Goal: Transaction & Acquisition: Download file/media

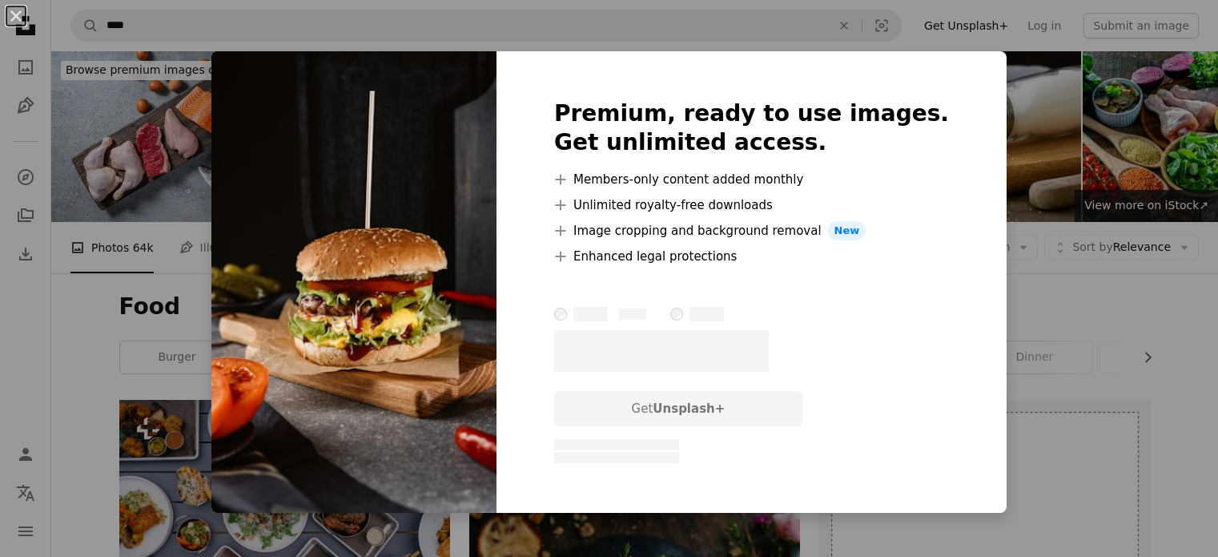
scroll to position [1685, 0]
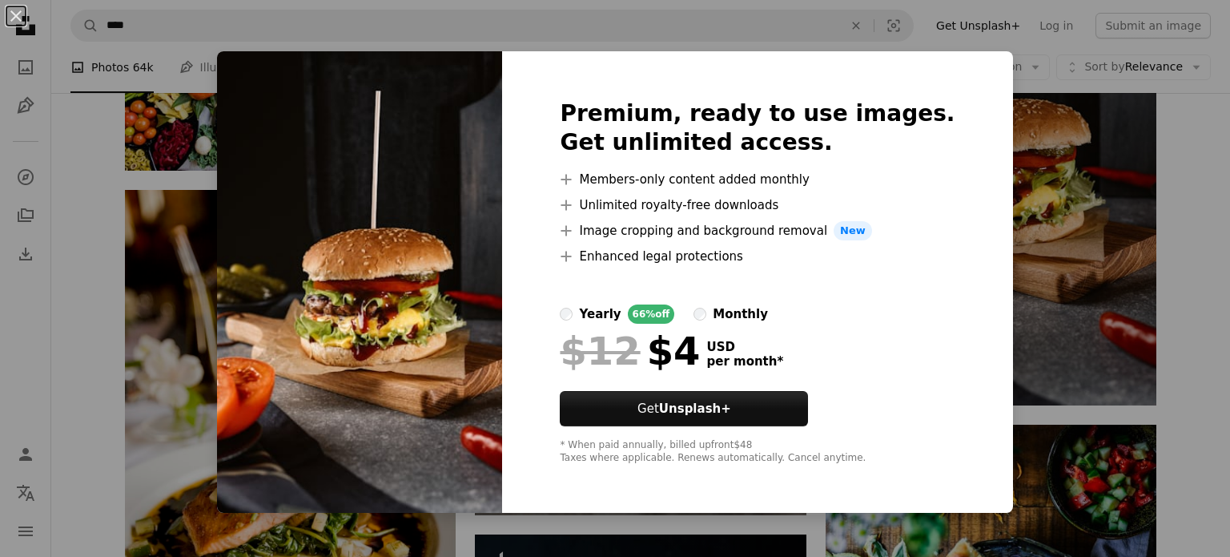
click at [1018, 142] on div "An X shape Premium, ready to use images. Get unlimited access. A plus sign Memb…" at bounding box center [615, 278] width 1230 height 557
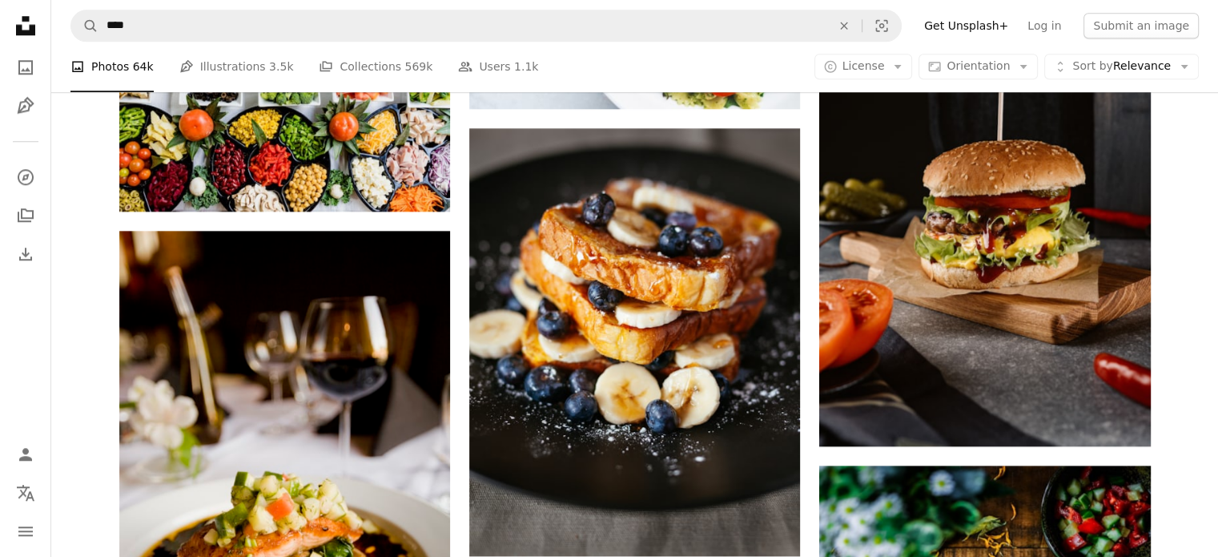
scroll to position [1655, 0]
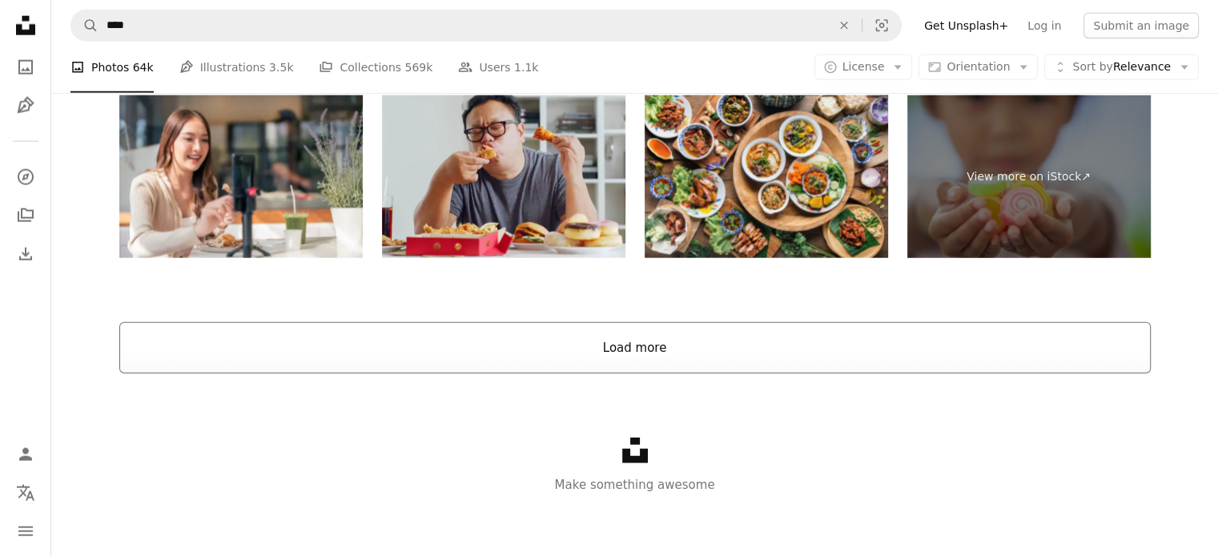
click at [301, 355] on button "Load more" at bounding box center [635, 347] width 1032 height 51
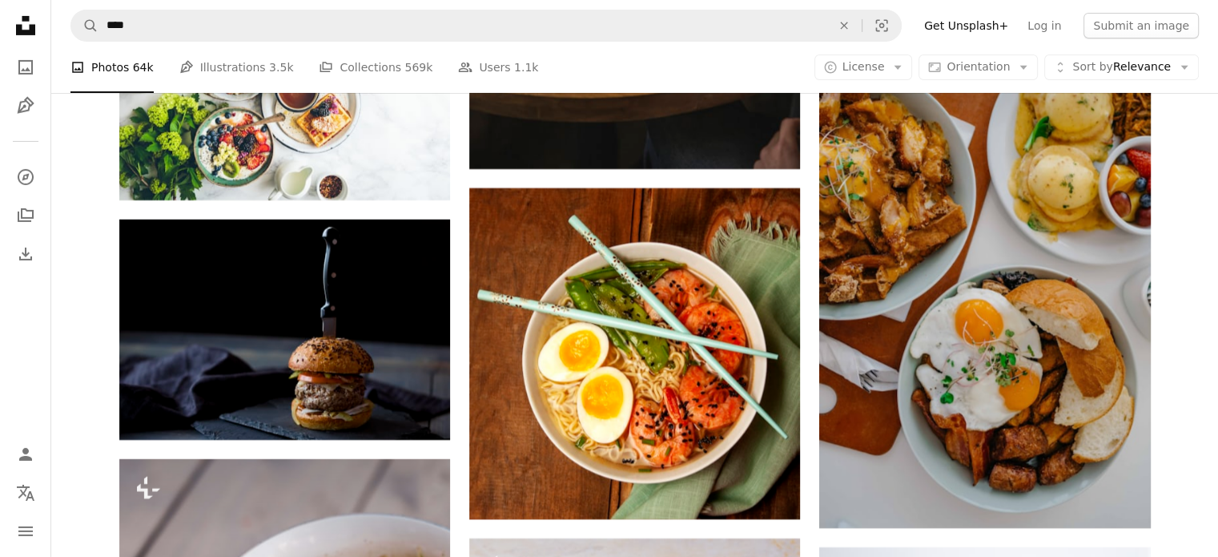
scroll to position [5510, 0]
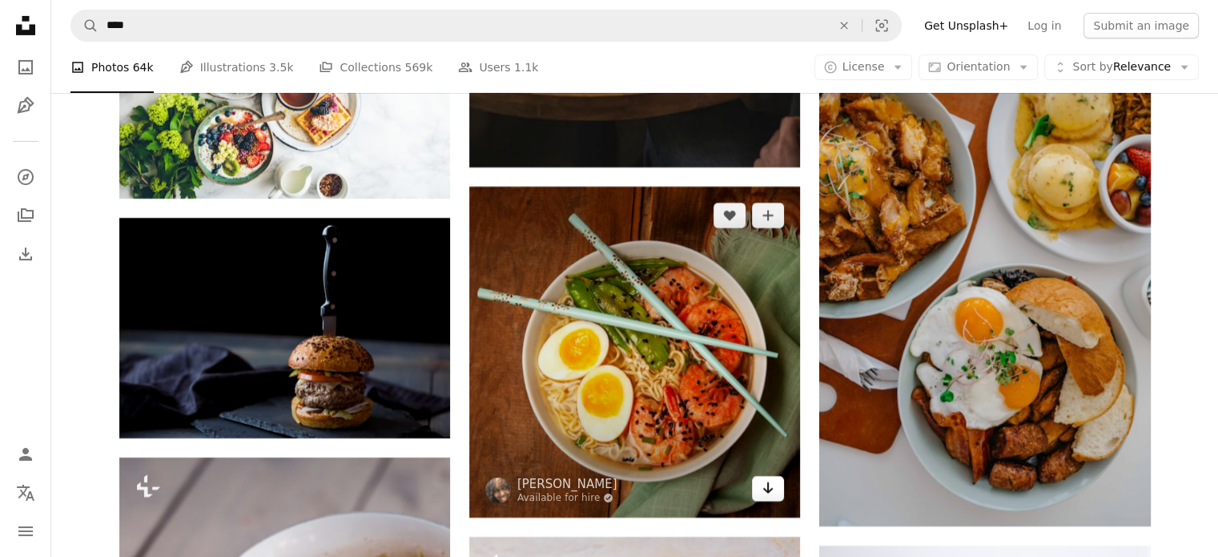
click at [767, 488] on icon "Download" at bounding box center [768, 487] width 10 height 11
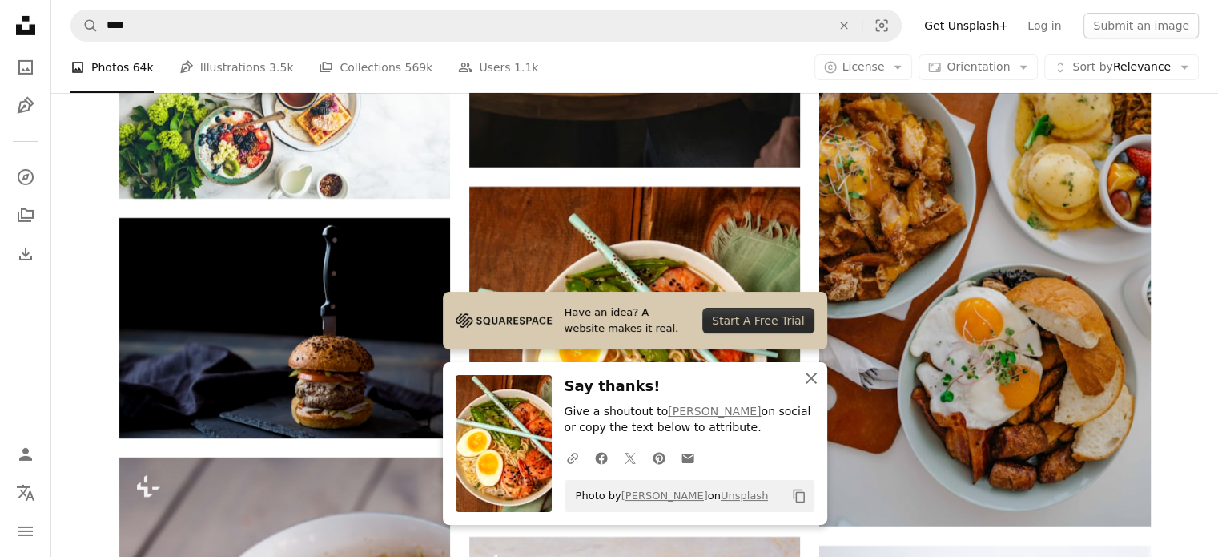
click at [814, 375] on icon "button" at bounding box center [811, 377] width 11 height 11
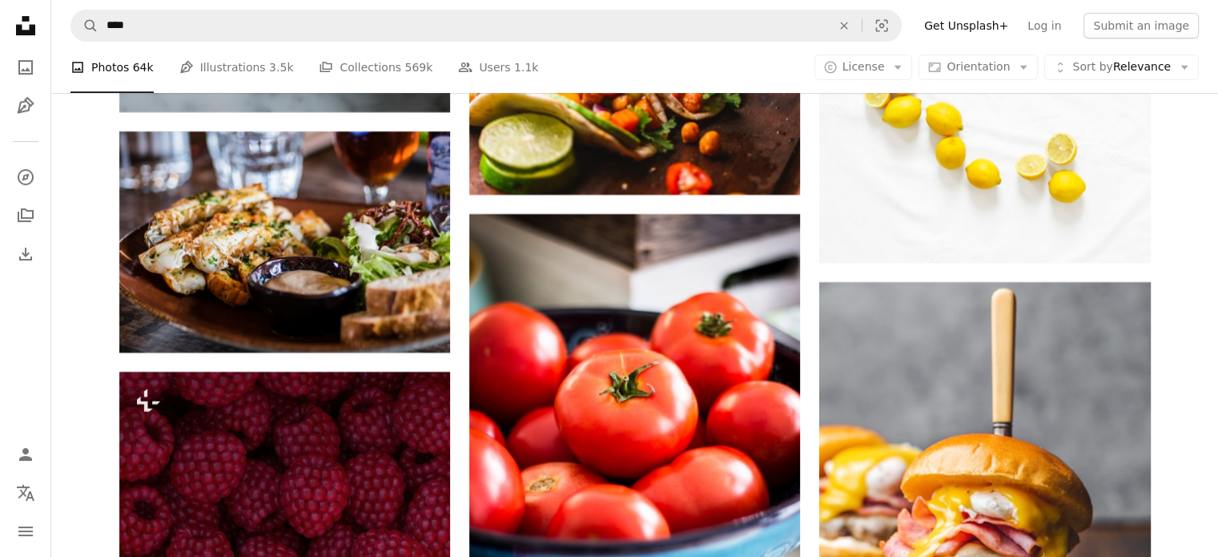
scroll to position [6771, 0]
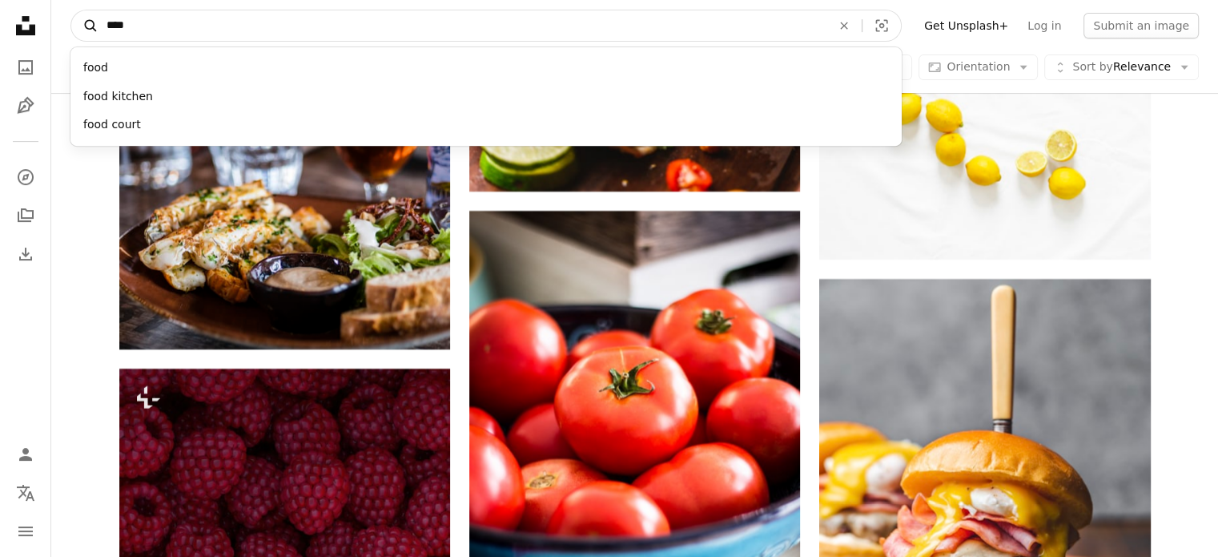
drag, startPoint x: 314, startPoint y: 34, endPoint x: 97, endPoint y: 15, distance: 217.9
click at [97, 15] on form "A magnifying glass **** food food kitchen food court An X shape Visual search" at bounding box center [485, 26] width 831 height 32
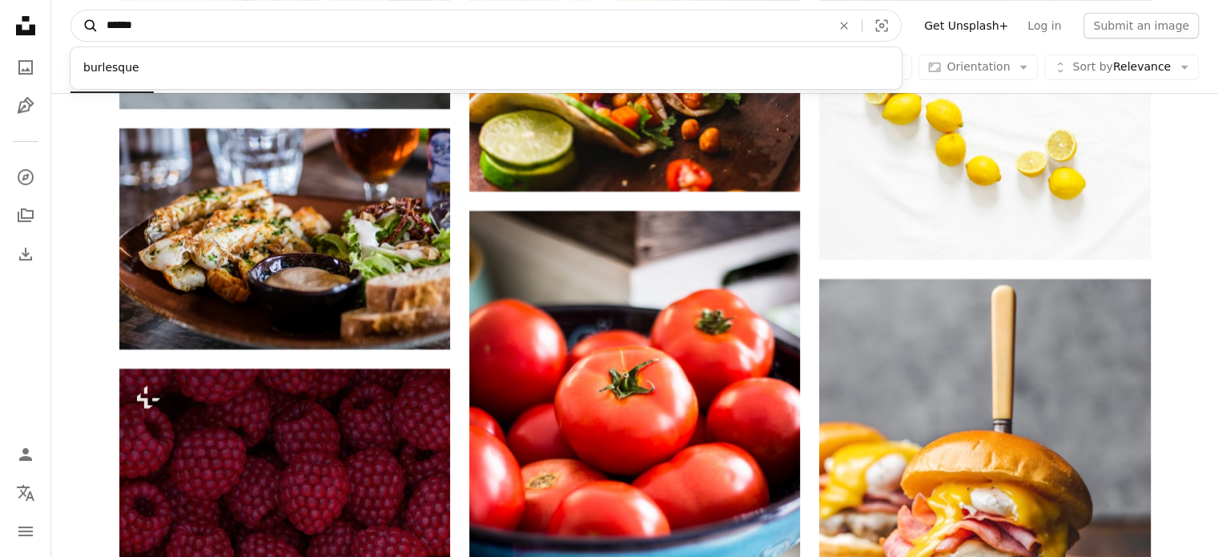
type input "******"
click at [71, 10] on button "A magnifying glass" at bounding box center [84, 25] width 27 height 30
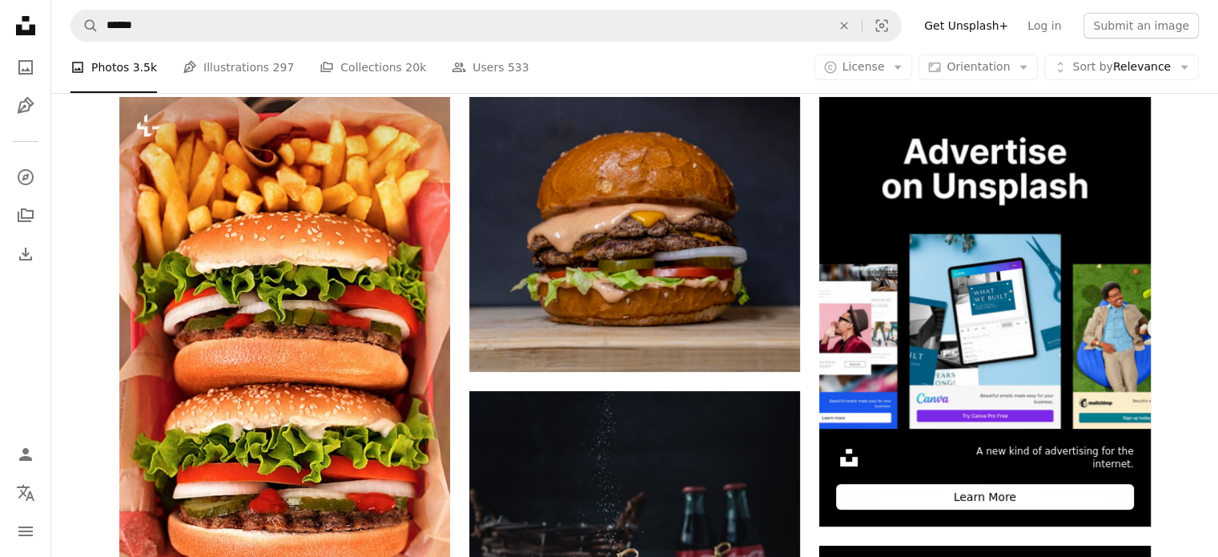
scroll to position [295, 0]
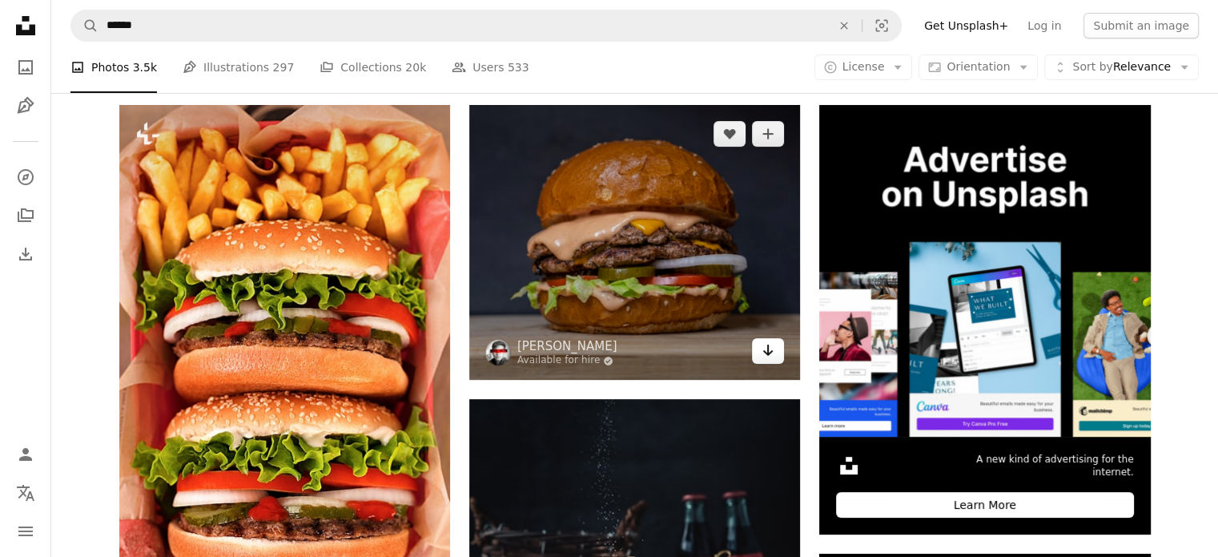
click at [768, 352] on icon "Download" at bounding box center [768, 349] width 10 height 11
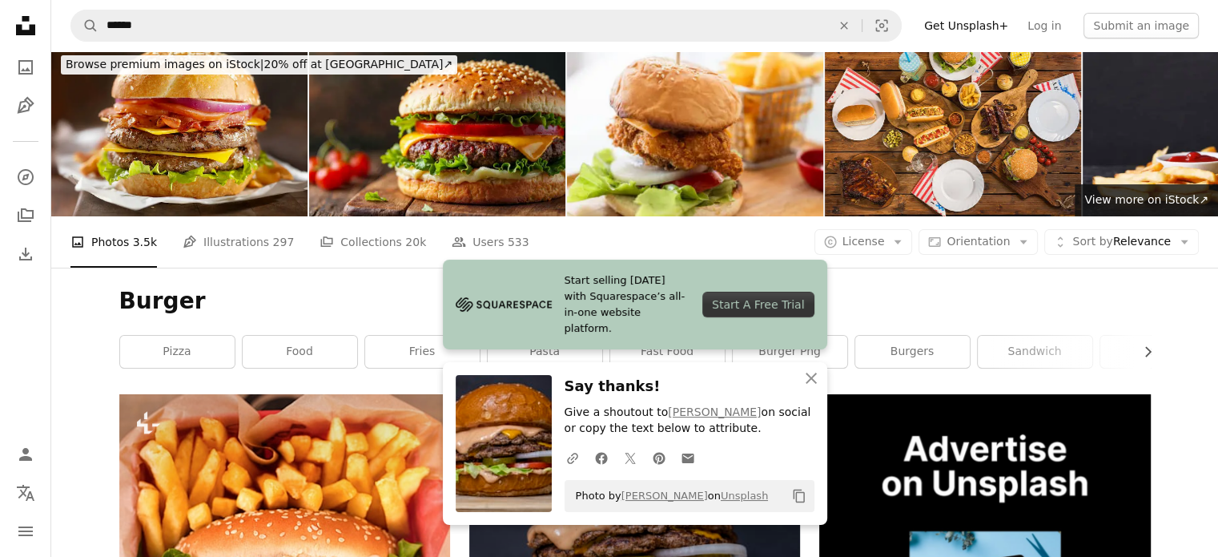
scroll to position [0, 0]
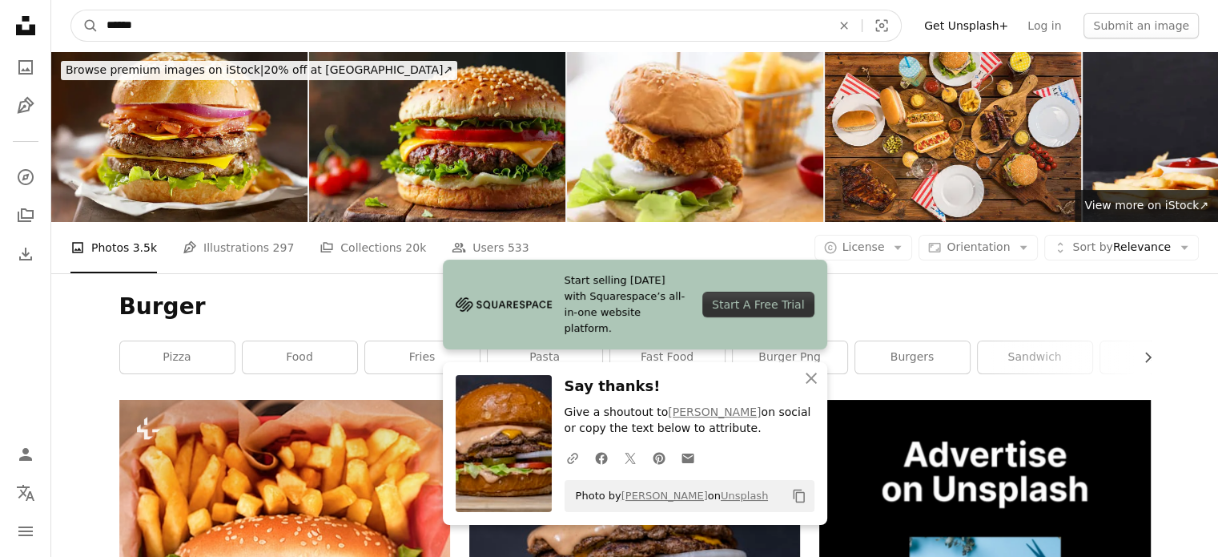
click at [242, 28] on input "******" at bounding box center [463, 25] width 728 height 30
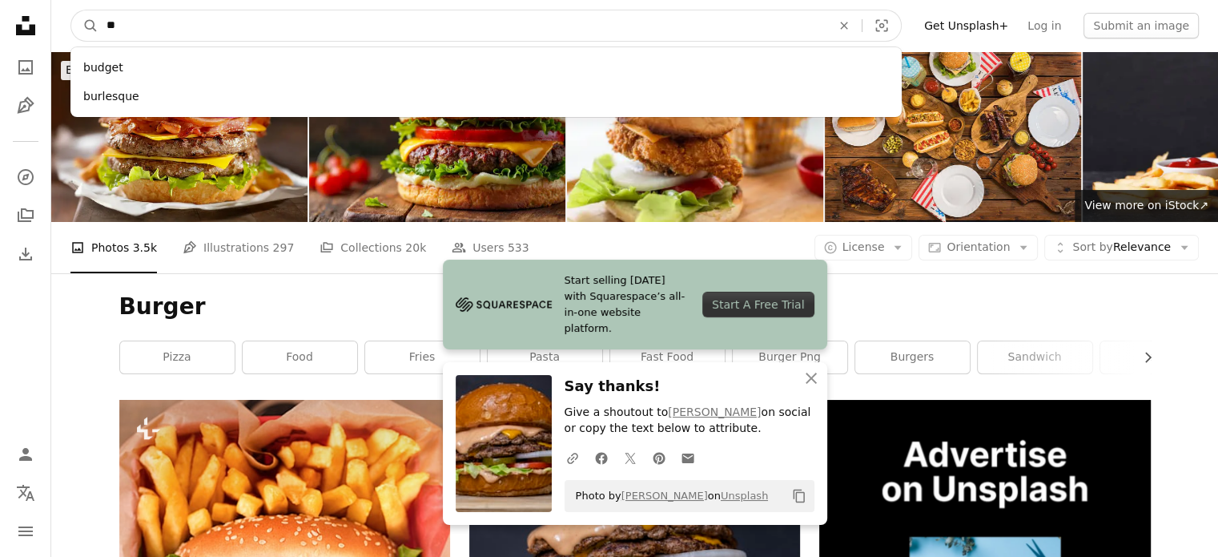
type input "*"
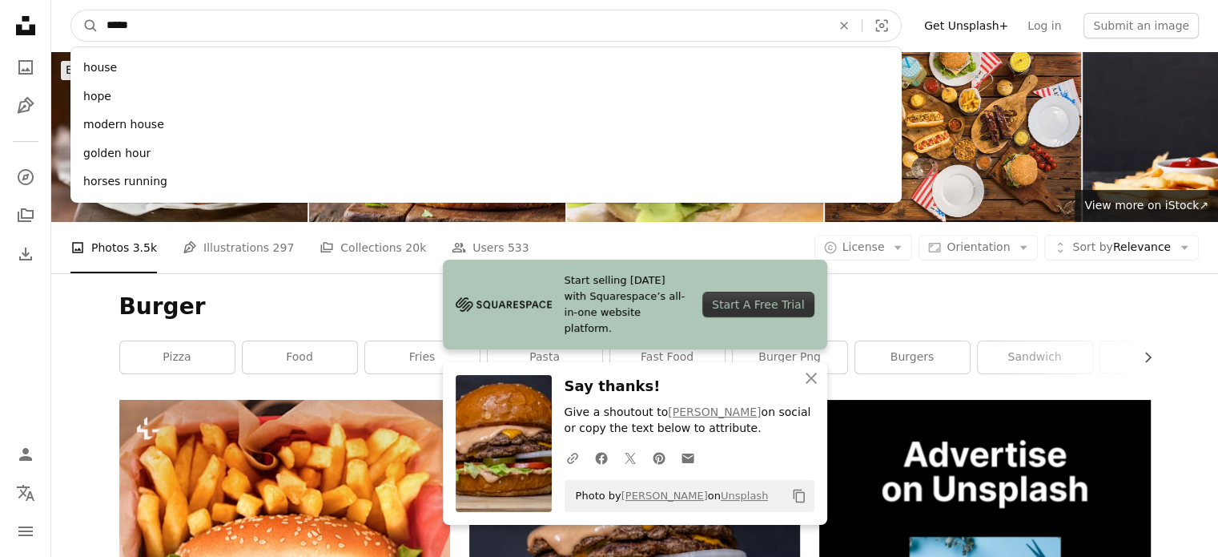
type input "******"
click button "A magnifying glass" at bounding box center [84, 25] width 27 height 30
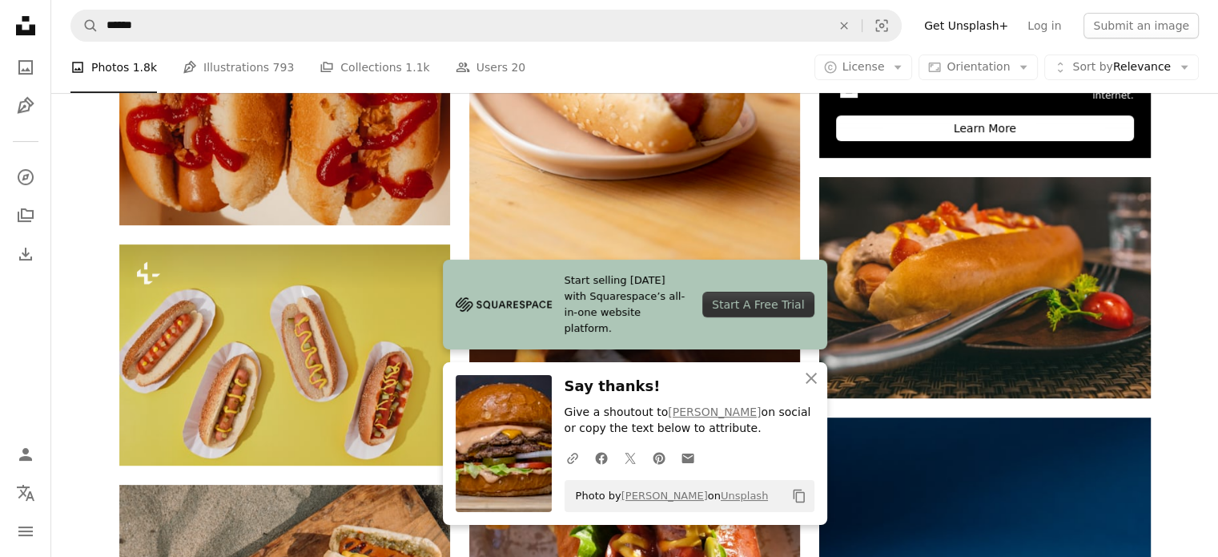
scroll to position [700, 0]
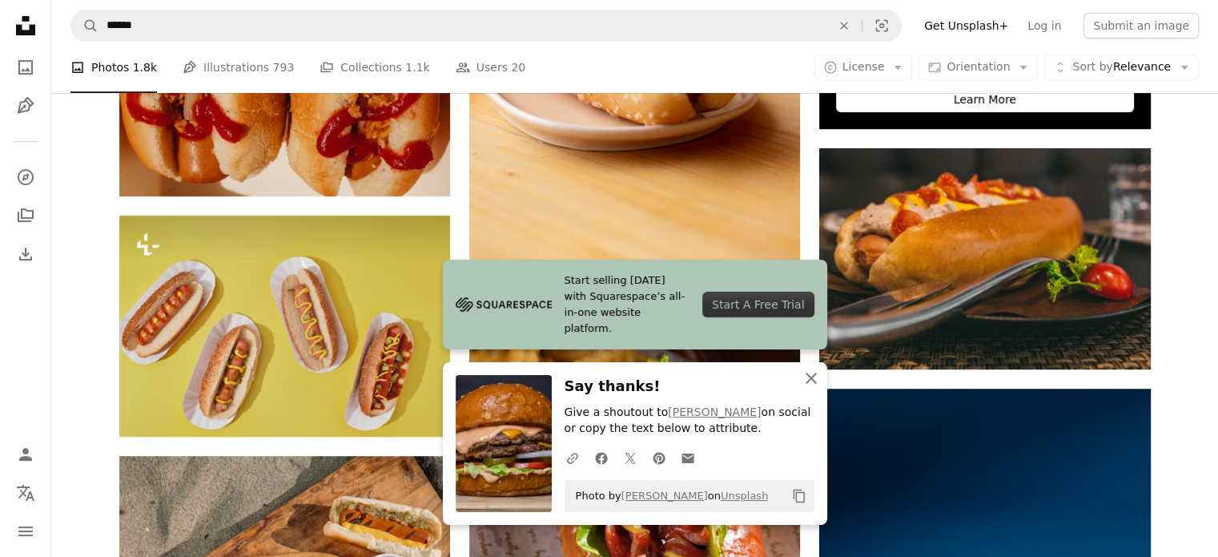
click at [809, 372] on icon "An X shape" at bounding box center [811, 377] width 19 height 19
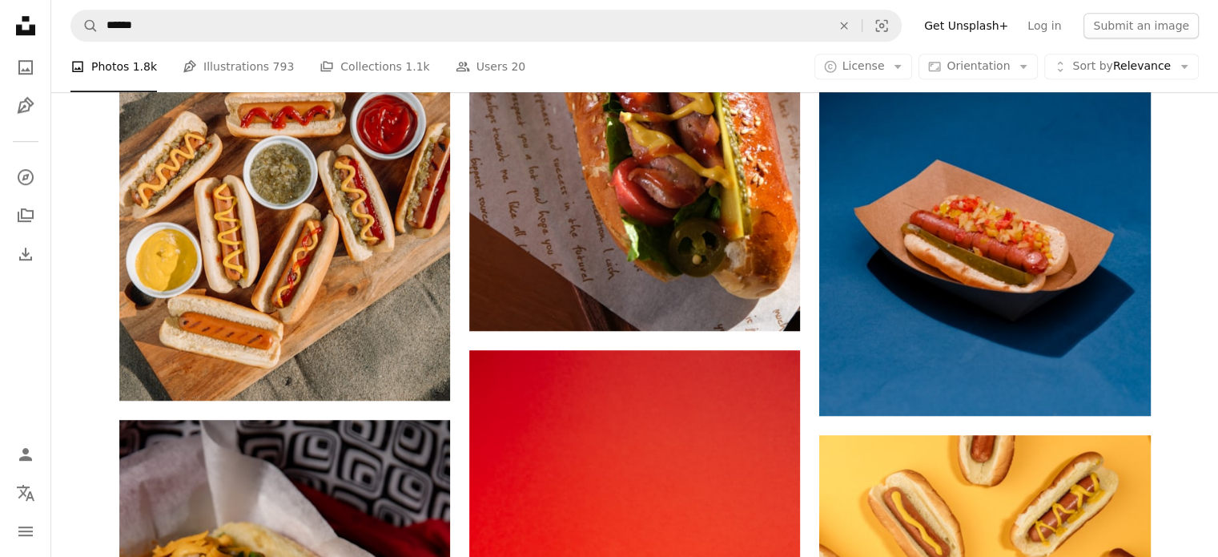
scroll to position [1170, 0]
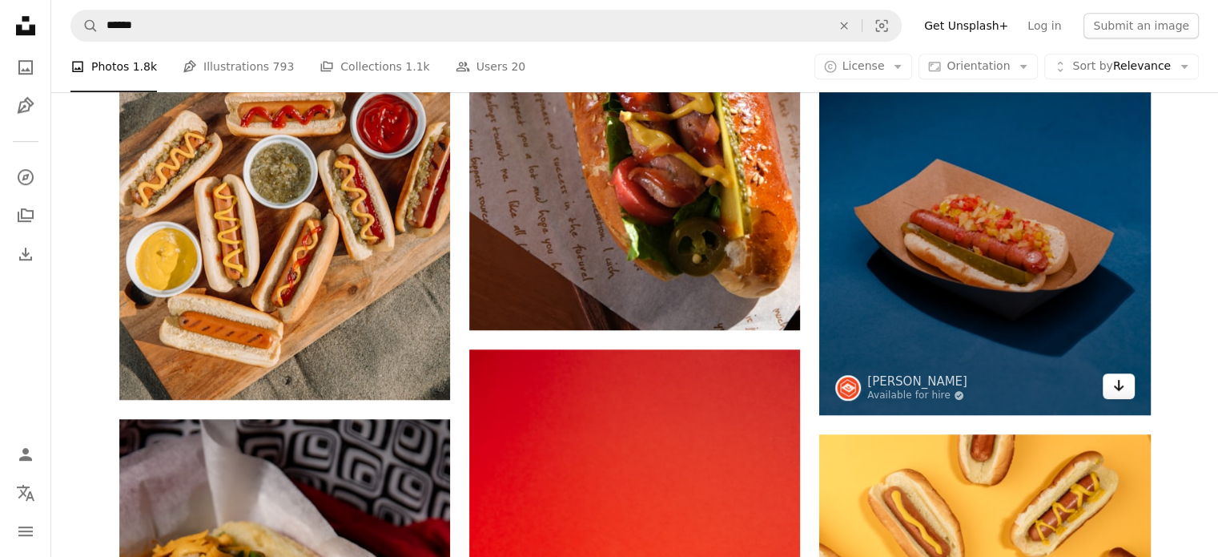
click at [1109, 385] on link "Arrow pointing down" at bounding box center [1119, 386] width 32 height 26
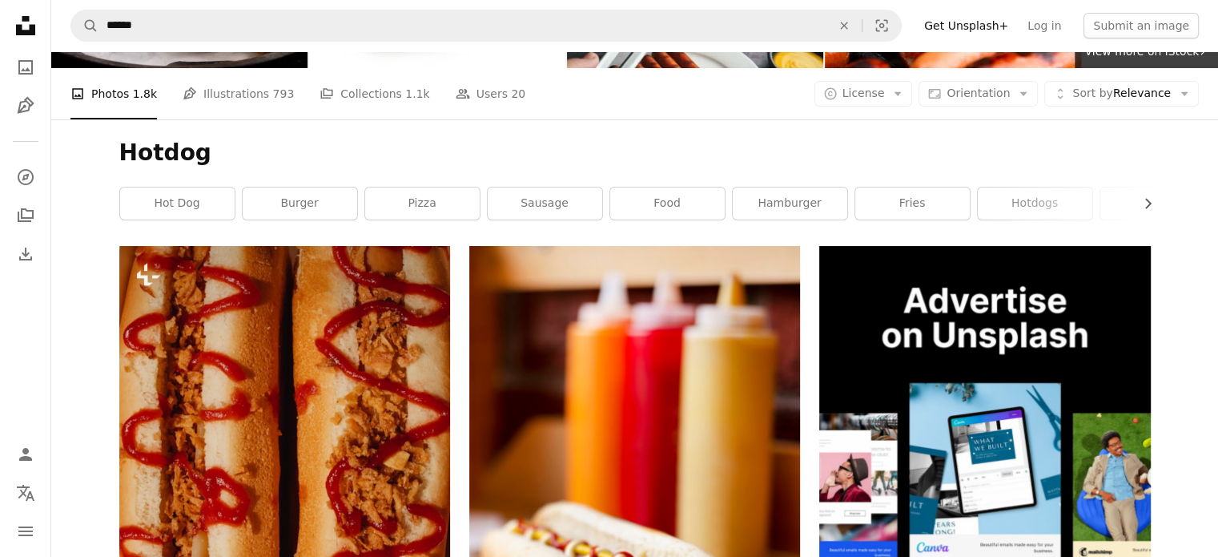
scroll to position [0, 0]
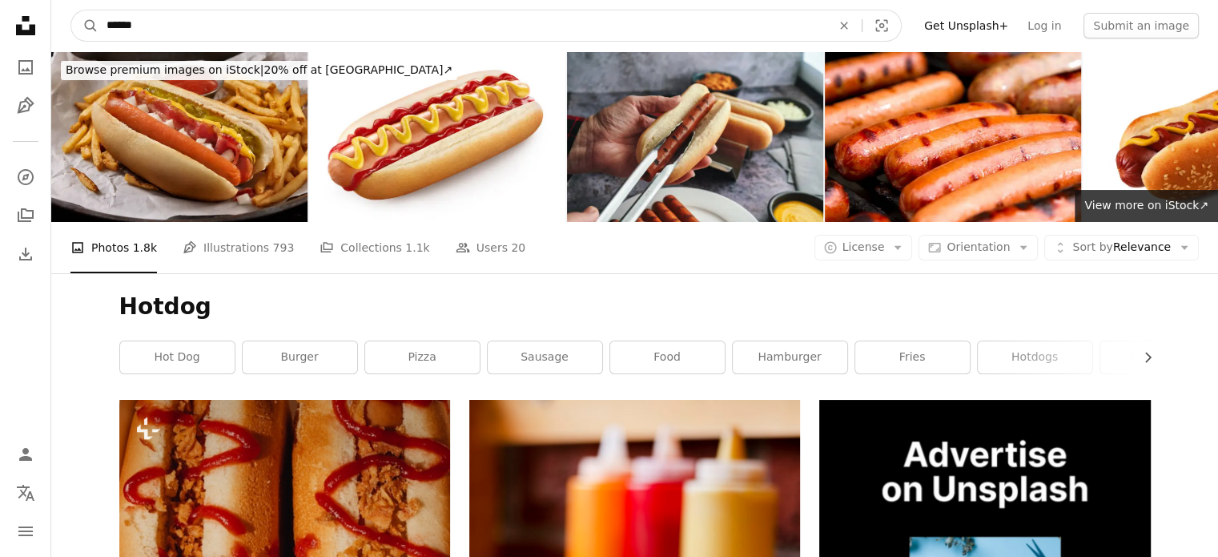
click at [638, 25] on input "******" at bounding box center [463, 25] width 728 height 30
type input "*"
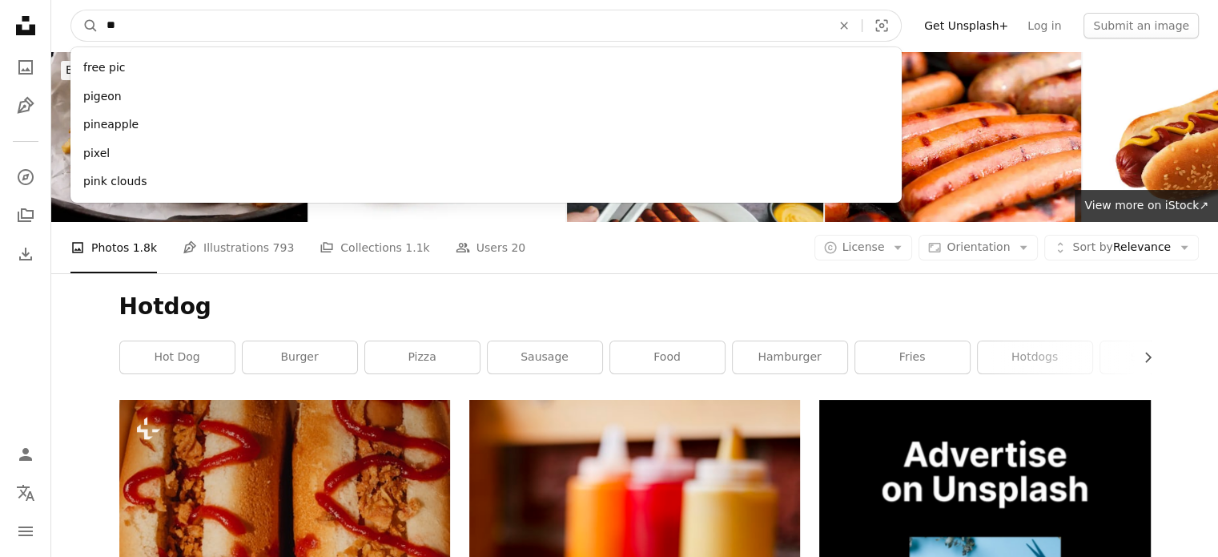
type input "*"
type input "*****"
click at [71, 10] on button "A magnifying glass" at bounding box center [84, 25] width 27 height 30
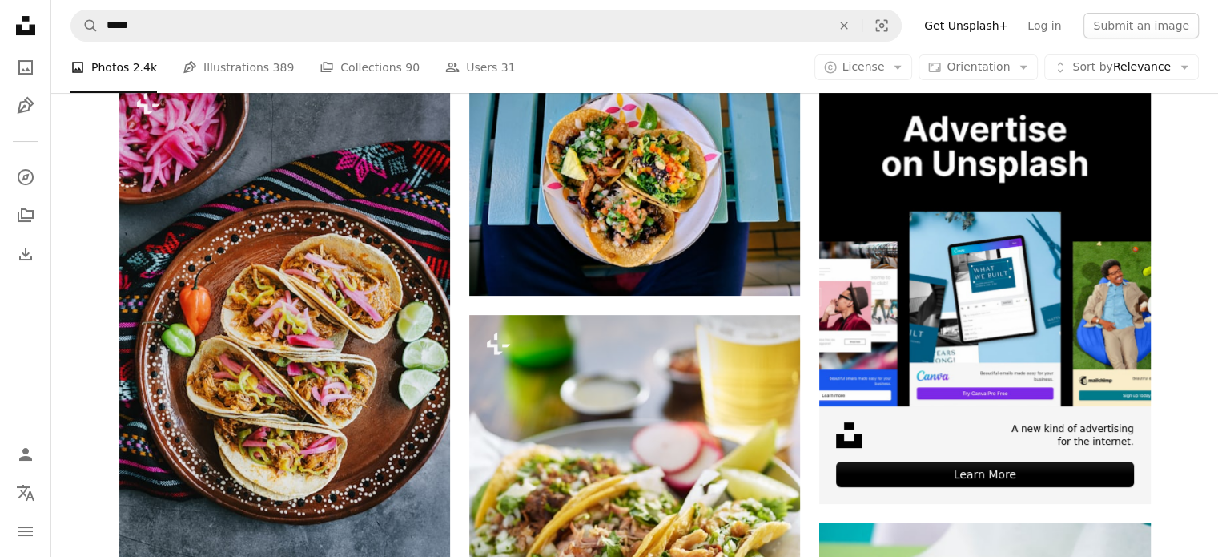
scroll to position [292, 0]
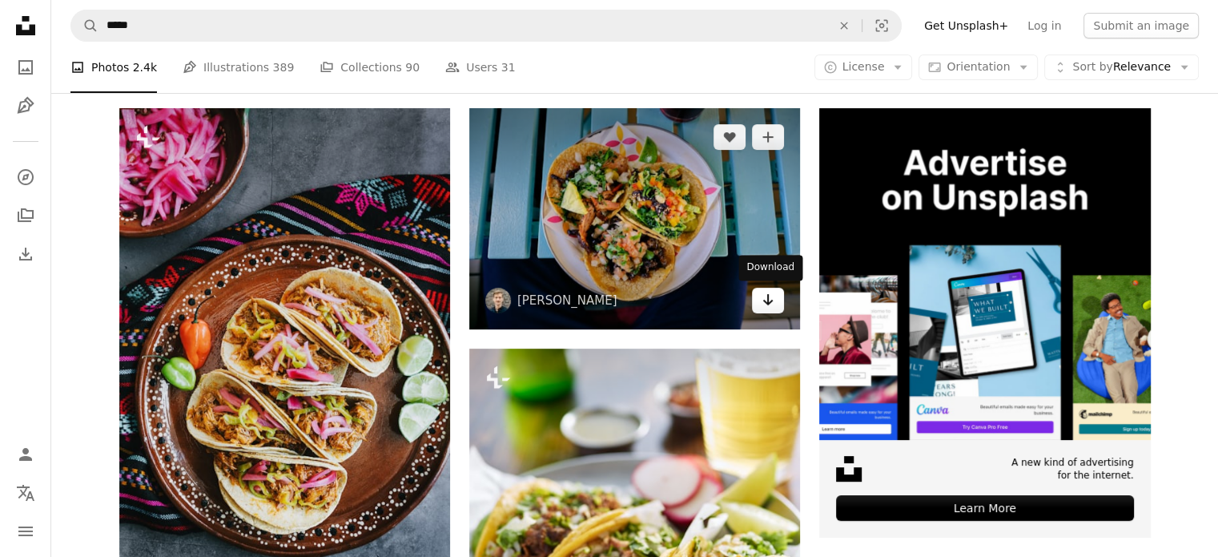
click at [772, 305] on icon "Arrow pointing down" at bounding box center [768, 299] width 13 height 19
